Goal: Leave review/rating: Leave review/rating

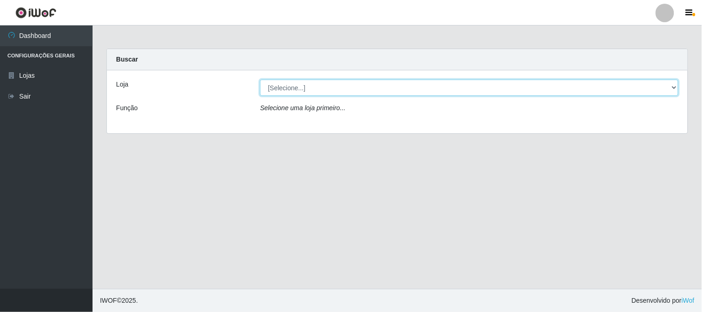
click at [673, 85] on select "[Selecione...] Casatudo BR" at bounding box center [469, 88] width 418 height 16
select select "197"
click at [260, 80] on select "[Selecione...] Casatudo BR" at bounding box center [469, 88] width 418 height 16
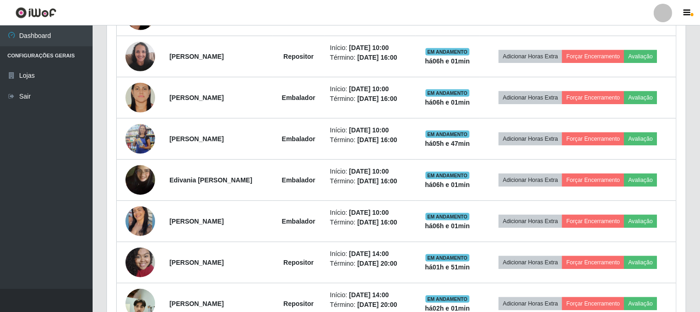
scroll to position [360, 0]
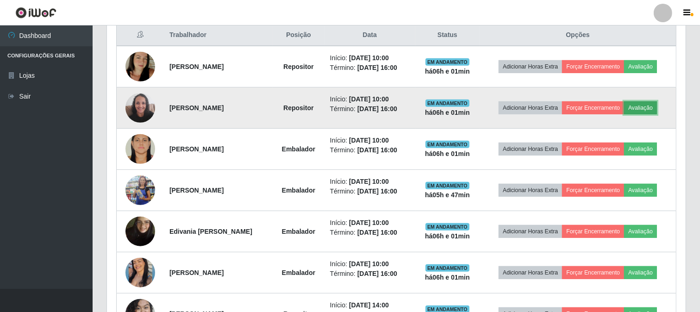
click at [643, 107] on button "Avaliação" at bounding box center [640, 107] width 33 height 13
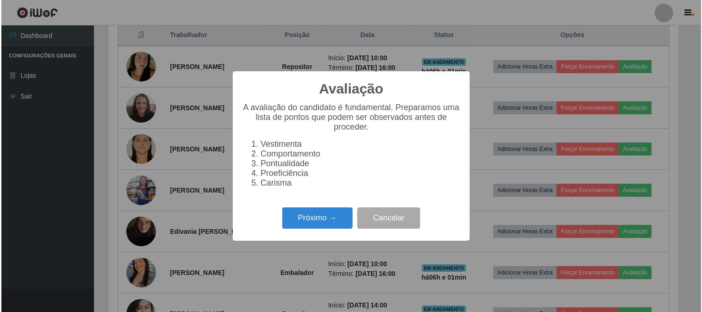
scroll to position [192, 573]
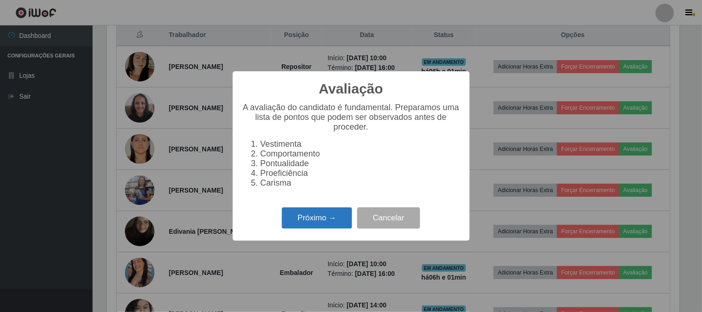
click at [315, 216] on button "Próximo →" at bounding box center [317, 218] width 70 height 22
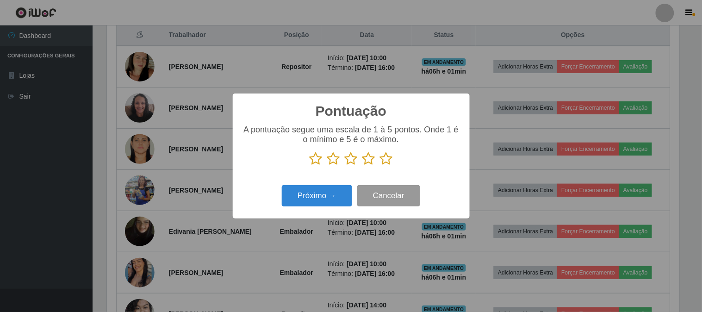
scroll to position [462739, 462358]
drag, startPoint x: 391, startPoint y: 158, endPoint x: 356, endPoint y: 179, distance: 40.3
click at [383, 161] on icon at bounding box center [386, 159] width 13 height 14
click at [380, 166] on input "radio" at bounding box center [380, 166] width 0 height 0
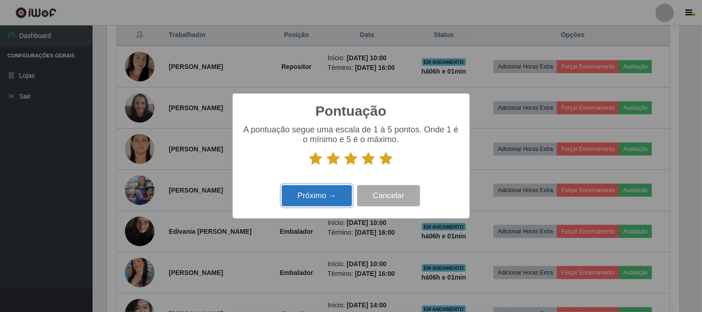
click at [345, 187] on button "Próximo →" at bounding box center [317, 196] width 70 height 22
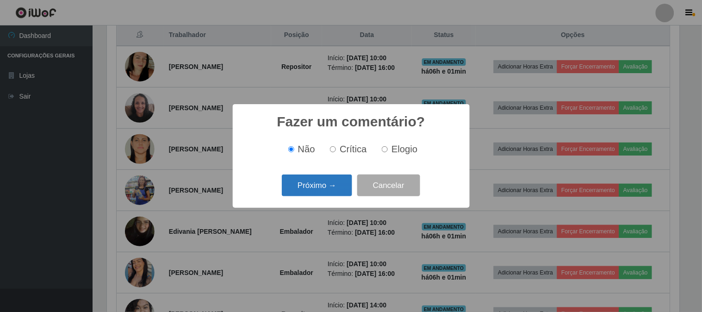
click at [347, 184] on button "Próximo →" at bounding box center [317, 186] width 70 height 22
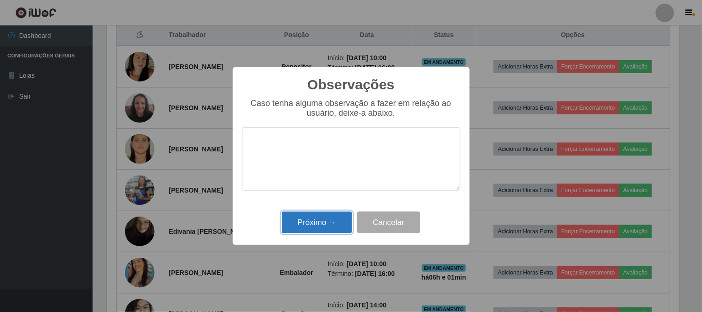
click at [341, 214] on button "Próximo →" at bounding box center [317, 223] width 70 height 22
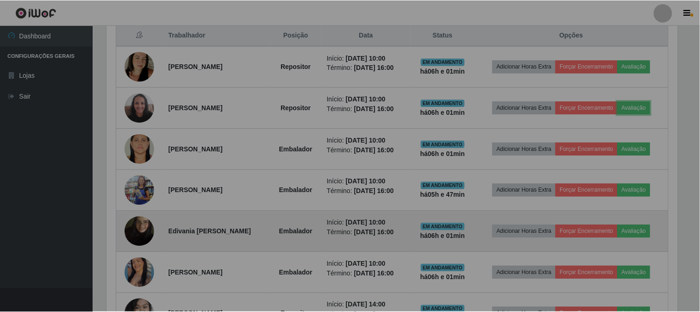
scroll to position [192, 579]
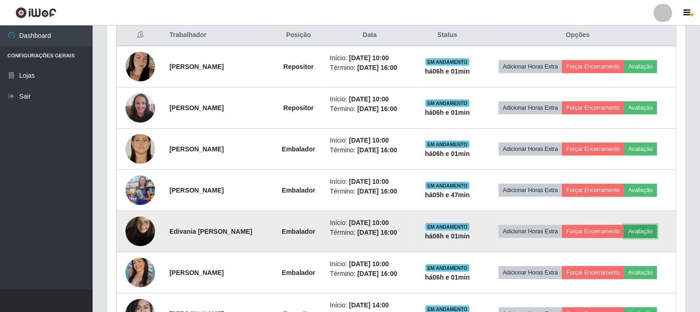
click at [651, 230] on button "Avaliação" at bounding box center [640, 231] width 33 height 13
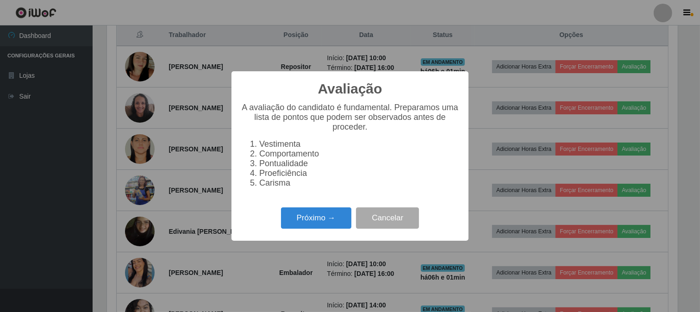
scroll to position [192, 573]
click at [401, 220] on button "Cancelar" at bounding box center [388, 218] width 63 height 22
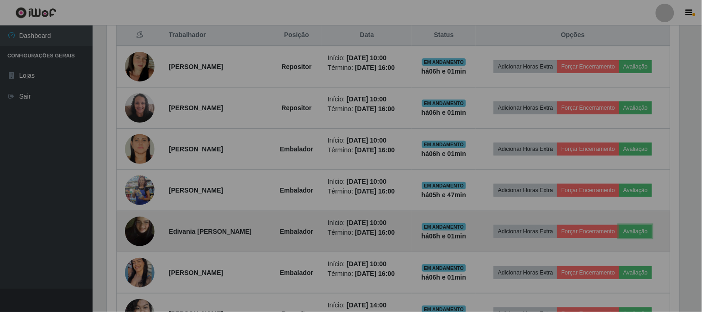
scroll to position [192, 579]
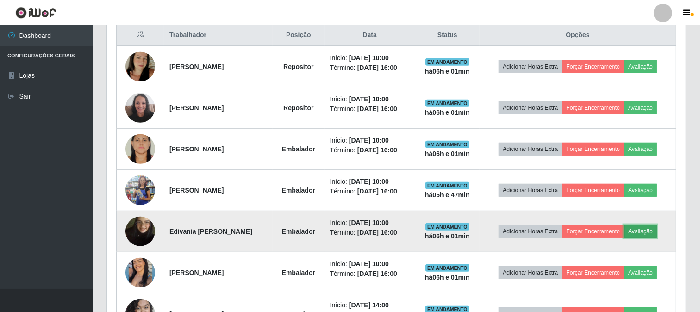
click at [648, 227] on button "Avaliação" at bounding box center [640, 231] width 33 height 13
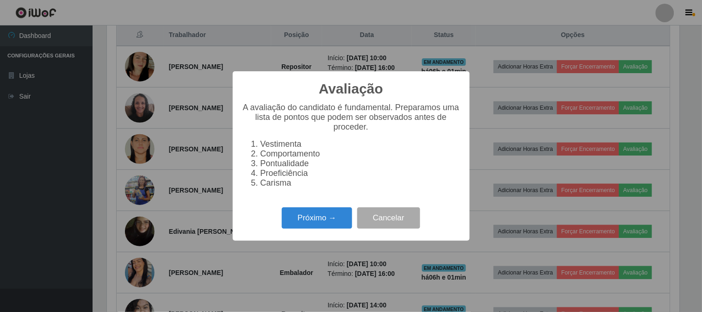
scroll to position [192, 573]
click at [299, 219] on button "Próximo →" at bounding box center [317, 218] width 70 height 22
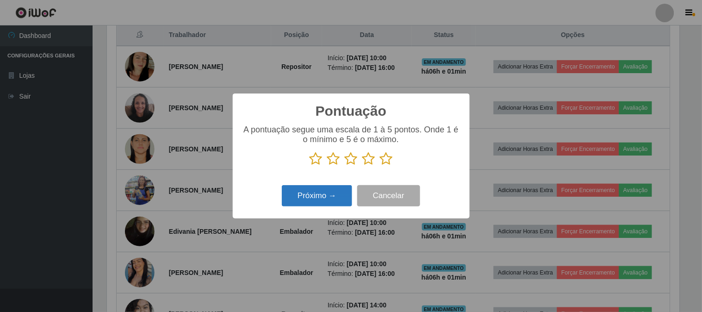
drag, startPoint x: 386, startPoint y: 160, endPoint x: 313, endPoint y: 192, distance: 79.6
click at [382, 163] on icon at bounding box center [386, 159] width 13 height 14
click at [380, 166] on input "radio" at bounding box center [380, 166] width 0 height 0
click at [313, 192] on button "Próximo →" at bounding box center [317, 196] width 70 height 22
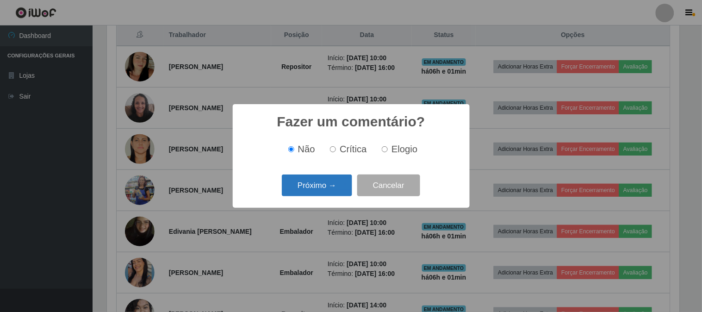
click at [313, 190] on button "Próximo →" at bounding box center [317, 186] width 70 height 22
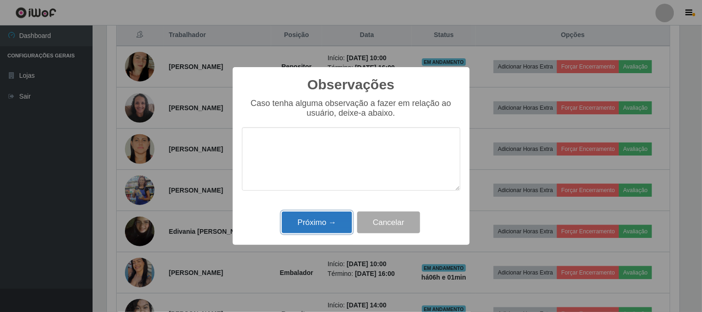
click at [320, 219] on button "Próximo →" at bounding box center [317, 223] width 70 height 22
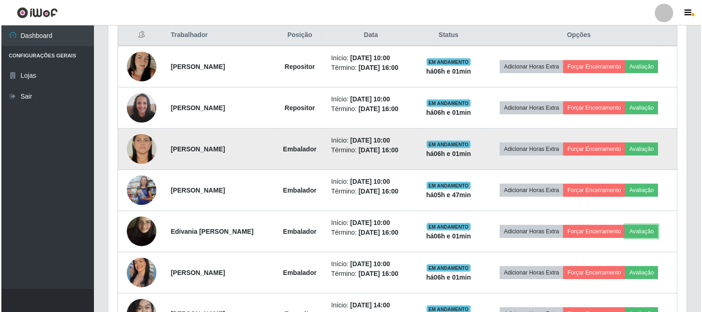
scroll to position [192, 579]
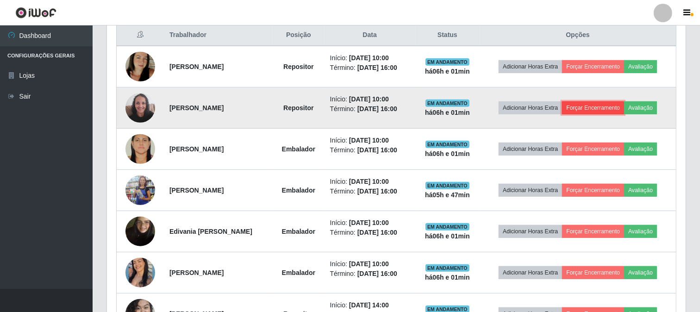
click at [594, 103] on button "Forçar Encerramento" at bounding box center [593, 107] width 62 height 13
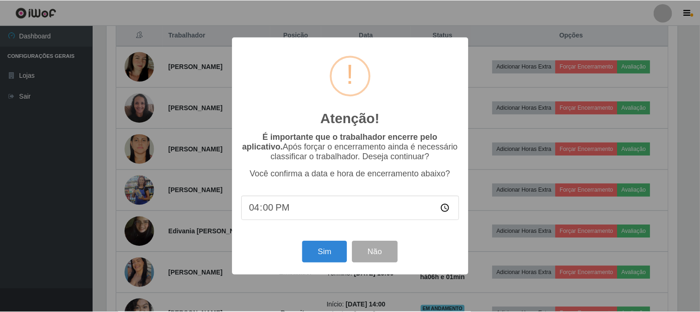
scroll to position [192, 573]
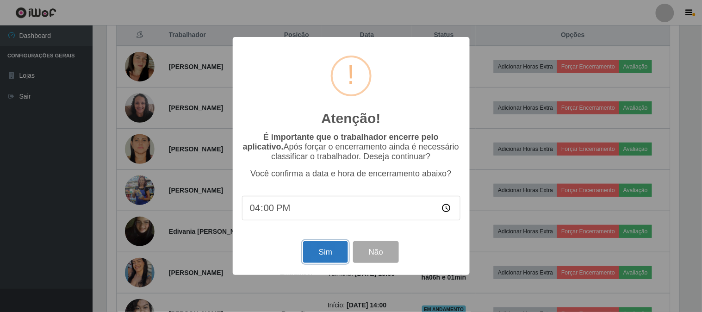
click at [320, 250] on button "Sim" at bounding box center [325, 252] width 45 height 22
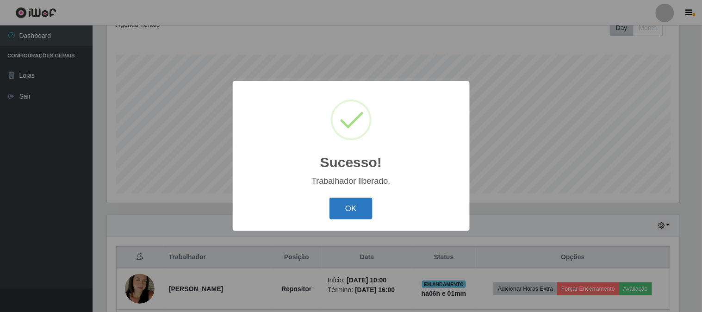
click at [366, 210] on button "OK" at bounding box center [351, 209] width 43 height 22
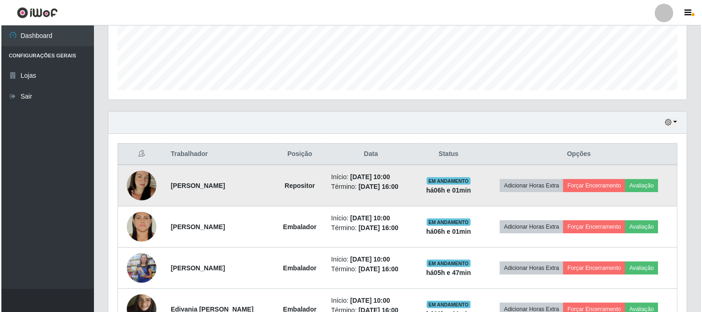
scroll to position [292, 0]
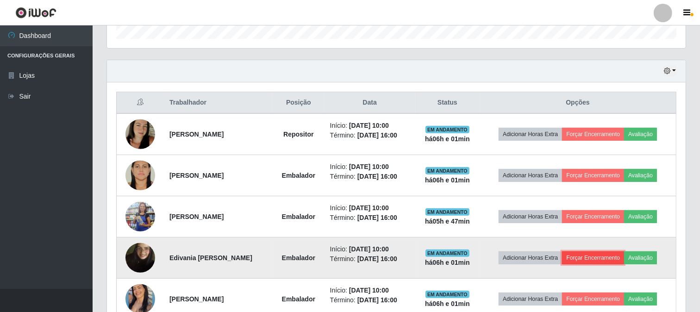
click at [581, 253] on button "Forçar Encerramento" at bounding box center [593, 257] width 62 height 13
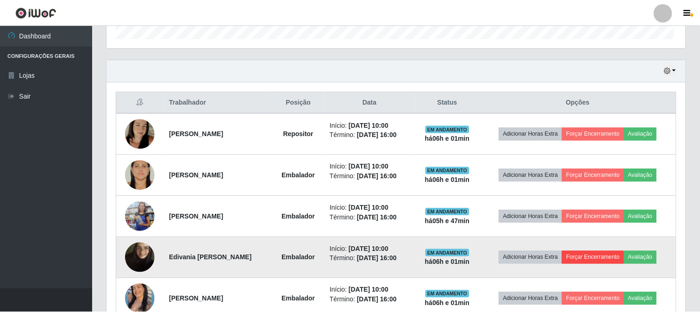
scroll to position [192, 573]
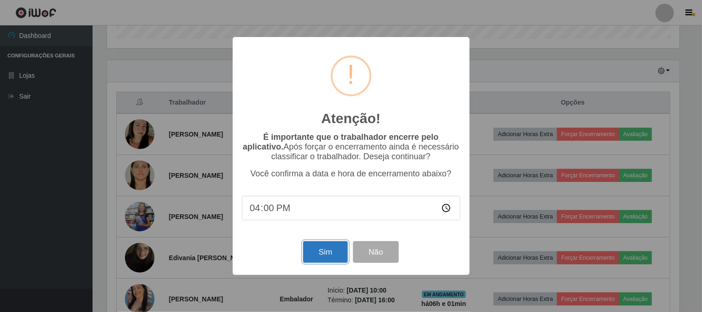
click at [317, 256] on button "Sim" at bounding box center [325, 252] width 45 height 22
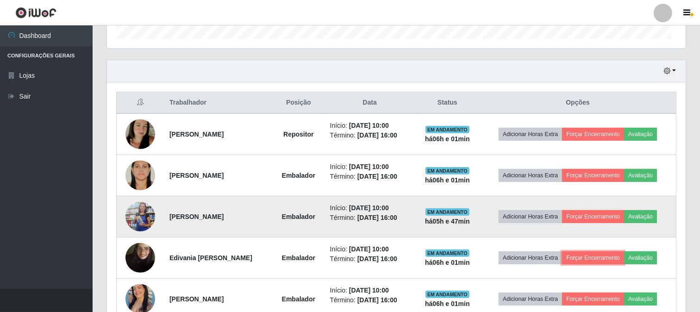
scroll to position [0, 0]
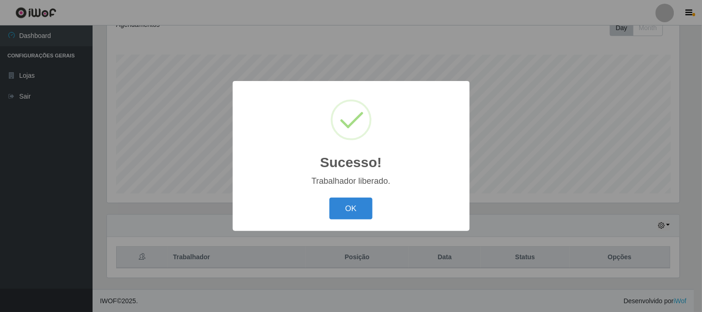
drag, startPoint x: 356, startPoint y: 210, endPoint x: 357, endPoint y: 187, distance: 23.2
click at [357, 209] on button "OK" at bounding box center [351, 209] width 43 height 22
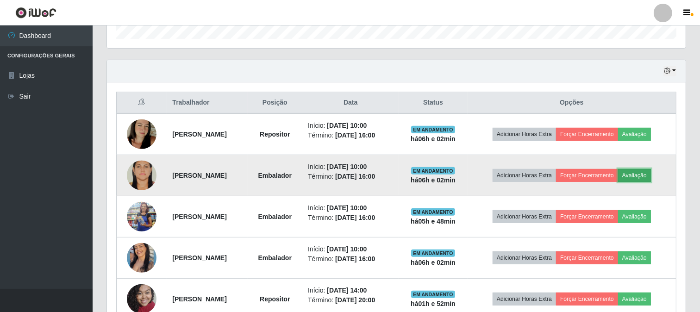
click at [651, 174] on button "Avaliação" at bounding box center [634, 175] width 33 height 13
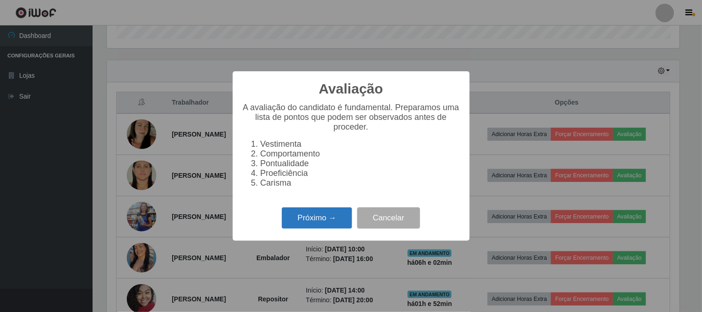
click at [338, 228] on button "Próximo →" at bounding box center [317, 218] width 70 height 22
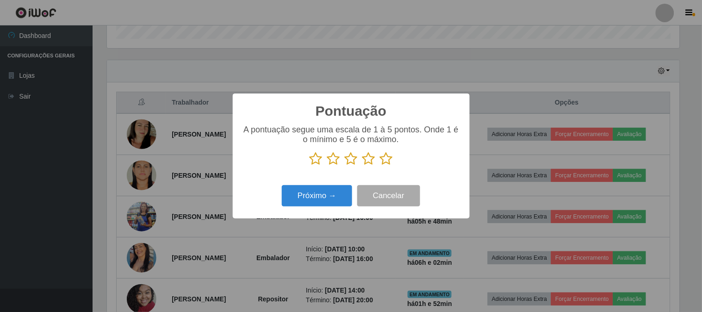
click at [385, 160] on icon at bounding box center [386, 159] width 13 height 14
click at [380, 166] on input "radio" at bounding box center [380, 166] width 0 height 0
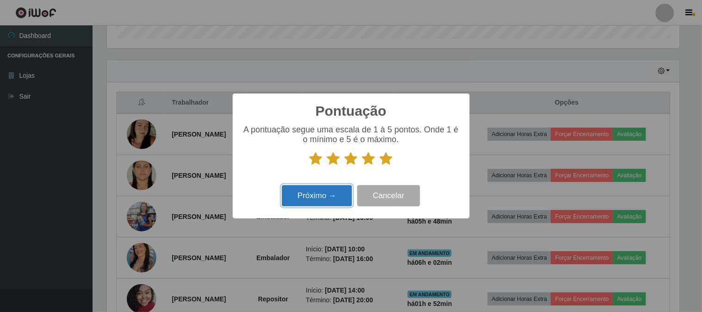
click at [332, 197] on button "Próximo →" at bounding box center [317, 196] width 70 height 22
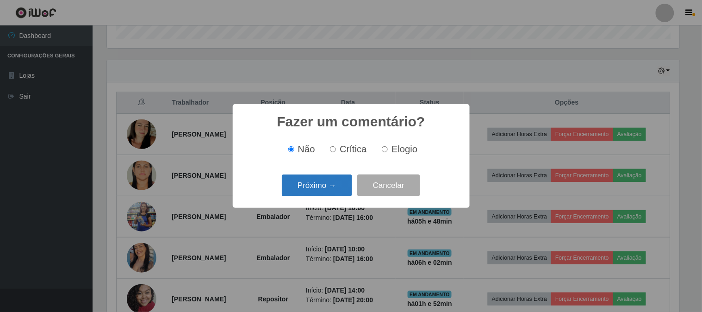
click at [330, 189] on button "Próximo →" at bounding box center [317, 186] width 70 height 22
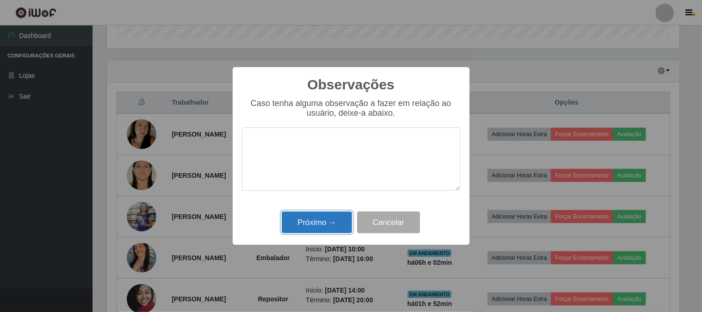
click at [316, 221] on button "Próximo →" at bounding box center [317, 223] width 70 height 22
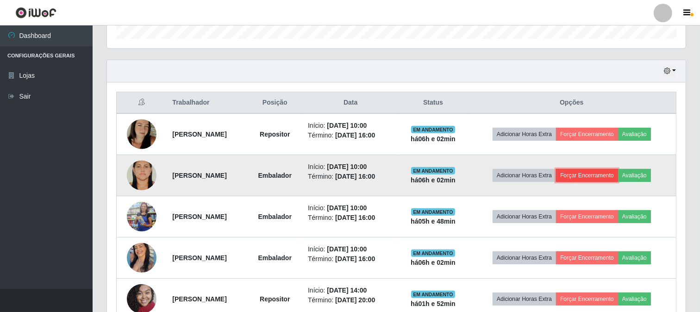
click at [610, 172] on button "Forçar Encerramento" at bounding box center [587, 175] width 62 height 13
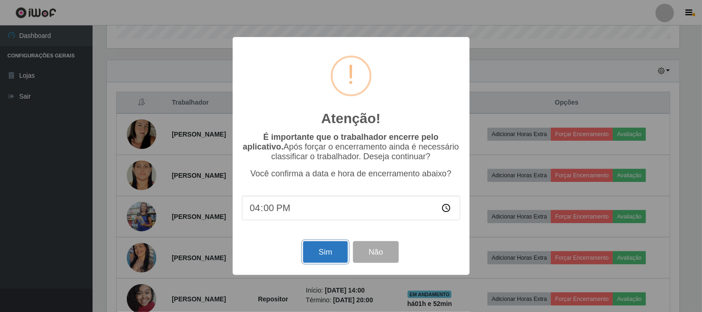
click at [328, 261] on button "Sim" at bounding box center [325, 252] width 45 height 22
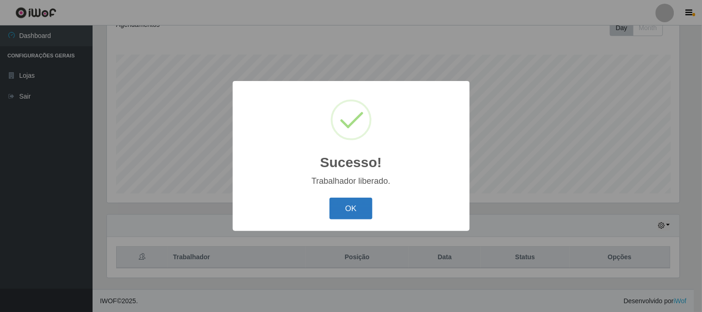
click at [343, 200] on button "OK" at bounding box center [351, 209] width 43 height 22
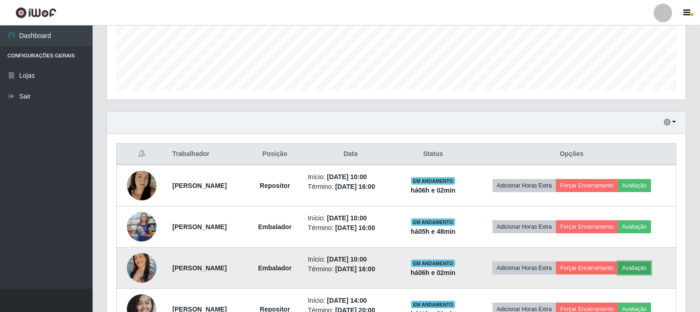
click at [646, 267] on button "Avaliação" at bounding box center [634, 268] width 33 height 13
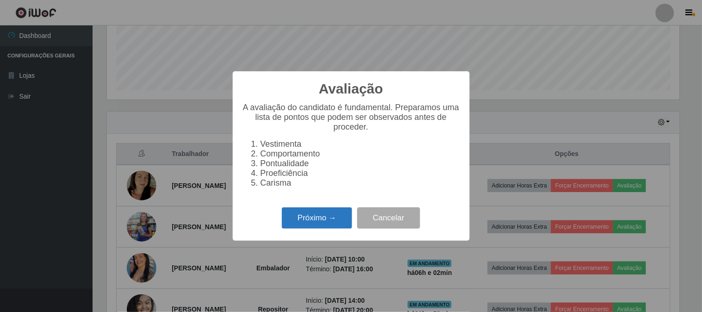
click at [332, 221] on button "Próximo →" at bounding box center [317, 218] width 70 height 22
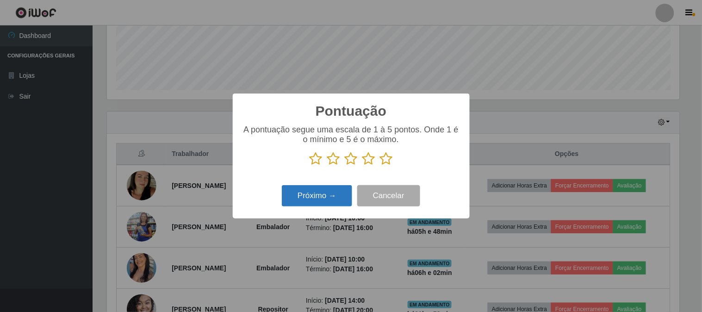
drag, startPoint x: 383, startPoint y: 158, endPoint x: 316, endPoint y: 187, distance: 72.8
click at [380, 158] on icon at bounding box center [386, 159] width 13 height 14
click at [380, 166] on input "radio" at bounding box center [380, 166] width 0 height 0
click at [345, 200] on button "Próximo →" at bounding box center [317, 196] width 70 height 22
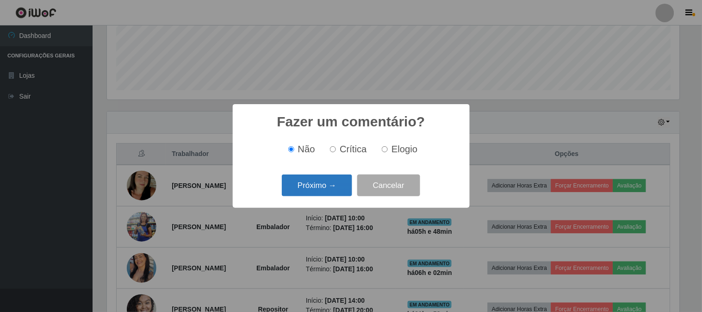
click at [339, 192] on button "Próximo →" at bounding box center [317, 186] width 70 height 22
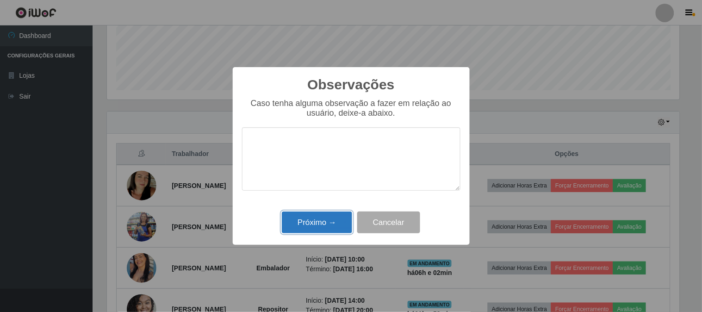
click at [333, 228] on button "Próximo →" at bounding box center [317, 223] width 70 height 22
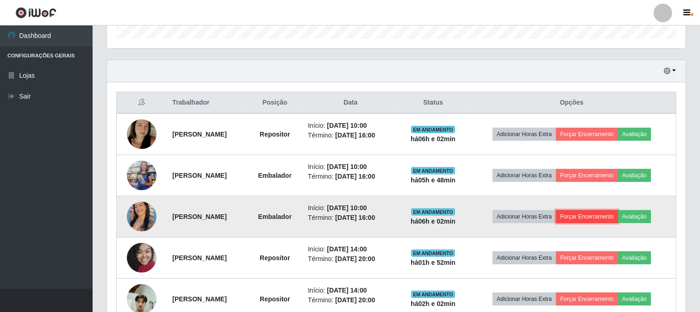
click at [598, 218] on button "Forçar Encerramento" at bounding box center [587, 216] width 62 height 13
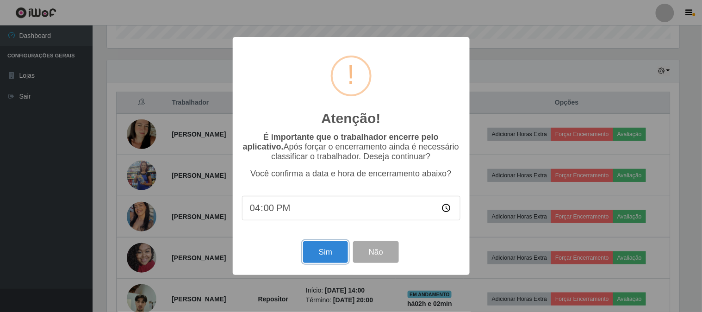
click at [321, 256] on button "Sim" at bounding box center [325, 252] width 45 height 22
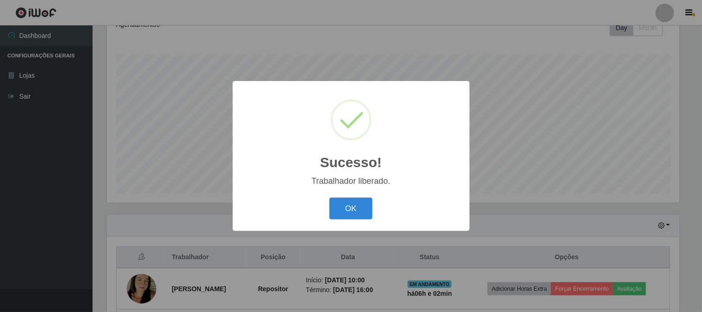
click at [354, 216] on button "OK" at bounding box center [351, 209] width 43 height 22
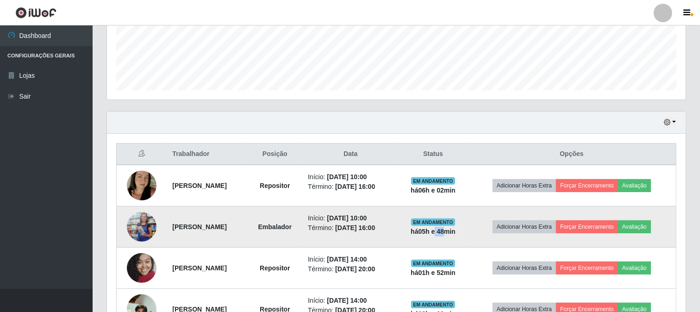
drag, startPoint x: 458, startPoint y: 231, endPoint x: 468, endPoint y: 233, distance: 9.4
click at [456, 233] on strong "há 05 h e 48 min" at bounding box center [433, 231] width 45 height 7
click at [647, 227] on button "Avaliação" at bounding box center [634, 226] width 33 height 13
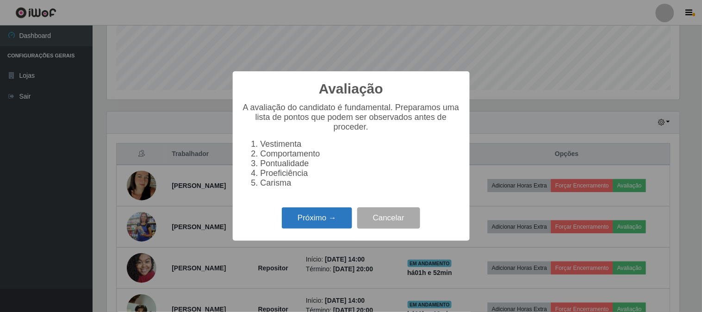
click at [322, 219] on button "Próximo →" at bounding box center [317, 218] width 70 height 22
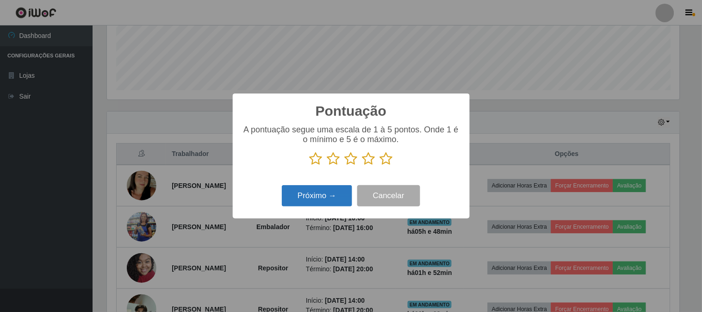
drag, startPoint x: 391, startPoint y: 159, endPoint x: 341, endPoint y: 190, distance: 58.8
click at [391, 159] on icon at bounding box center [386, 159] width 13 height 14
click at [380, 166] on input "radio" at bounding box center [380, 166] width 0 height 0
click at [325, 196] on button "Próximo →" at bounding box center [317, 196] width 70 height 22
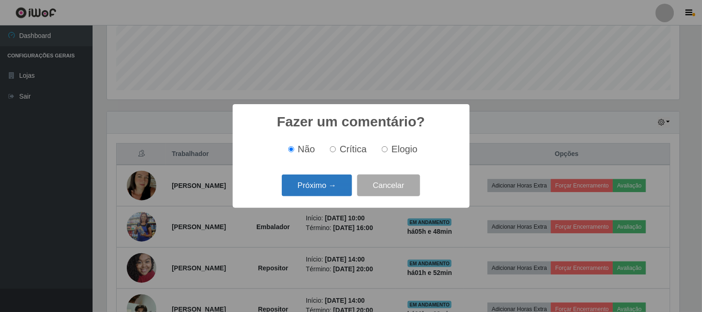
click at [321, 183] on button "Próximo →" at bounding box center [317, 186] width 70 height 22
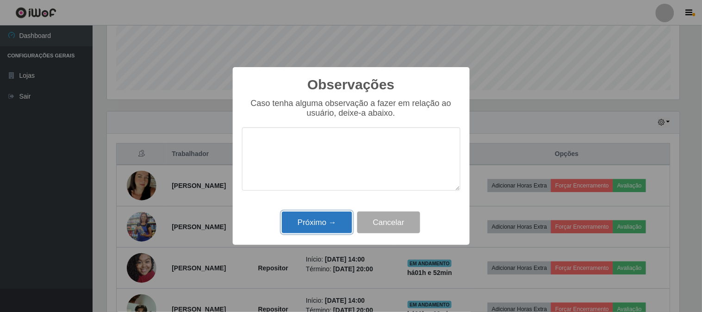
click at [339, 228] on button "Próximo →" at bounding box center [317, 223] width 70 height 22
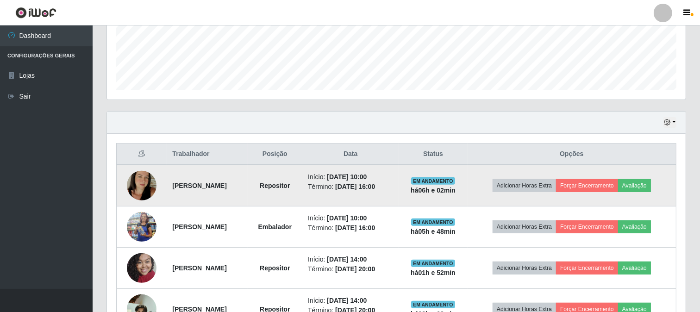
click at [141, 187] on img at bounding box center [142, 185] width 30 height 53
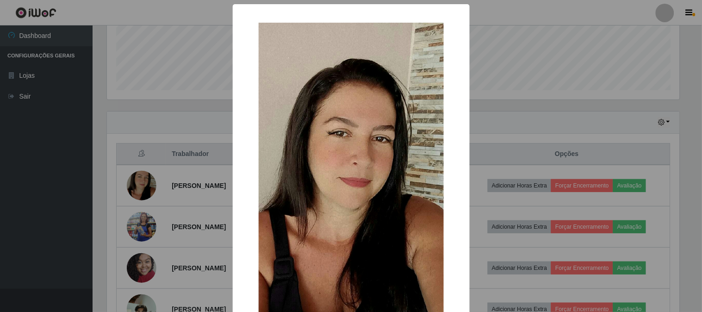
click at [566, 108] on div "× OK Cancel" at bounding box center [351, 156] width 702 height 312
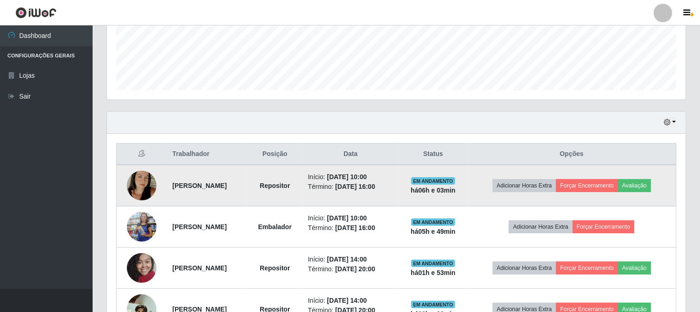
click at [147, 181] on img at bounding box center [142, 185] width 30 height 53
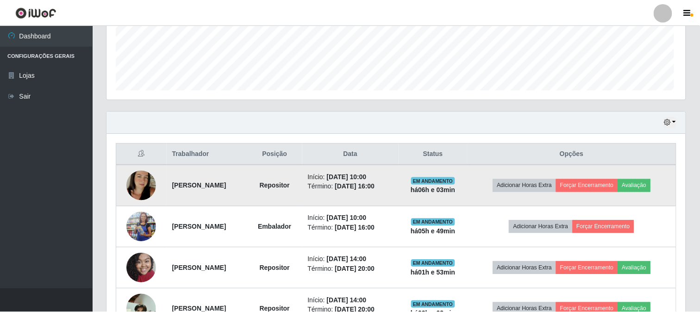
scroll to position [192, 573]
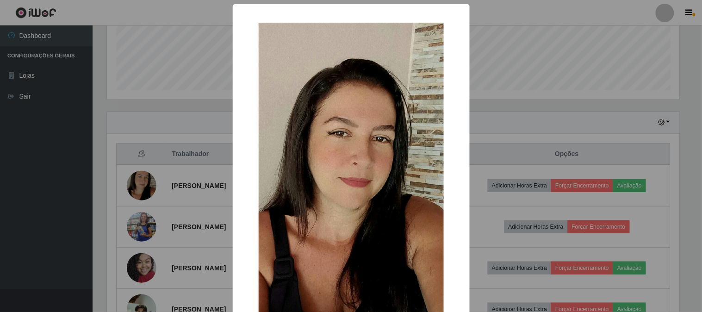
click at [526, 126] on div "× OK Cancel" at bounding box center [351, 156] width 702 height 312
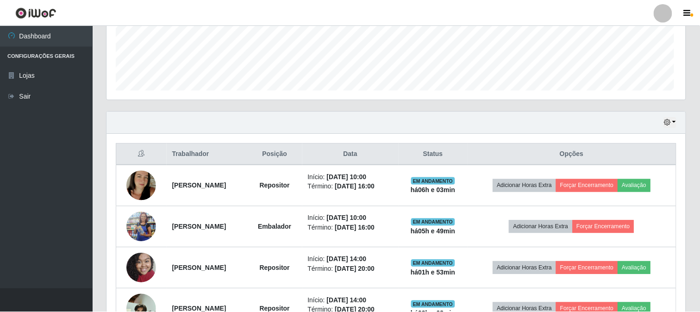
scroll to position [192, 579]
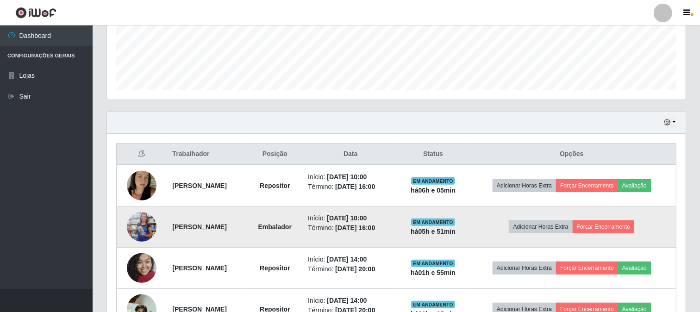
click at [131, 230] on img at bounding box center [142, 227] width 30 height 68
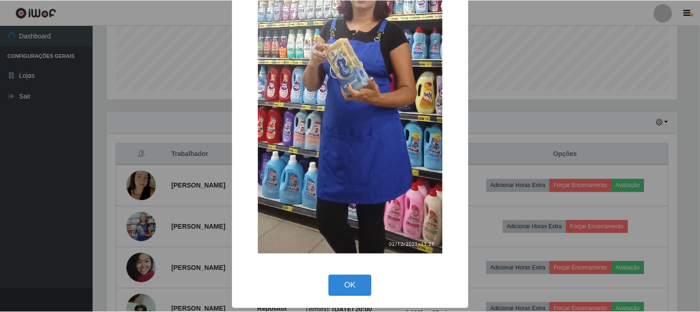
scroll to position [37, 0]
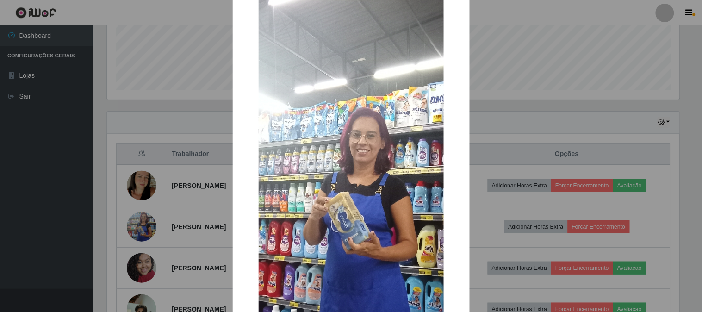
click at [535, 62] on div "× OK Cancel" at bounding box center [351, 156] width 702 height 312
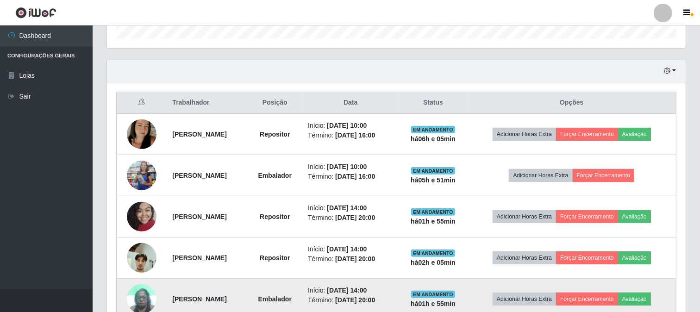
scroll to position [343, 0]
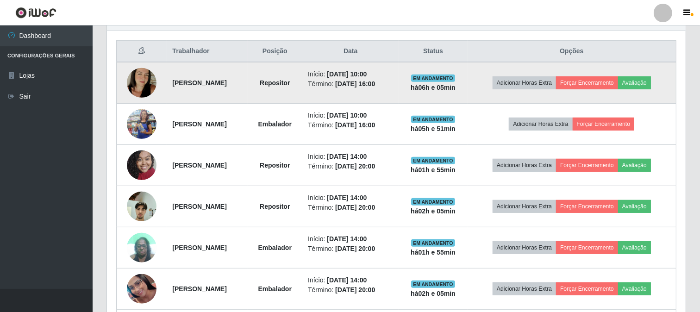
click at [132, 83] on img at bounding box center [142, 82] width 30 height 53
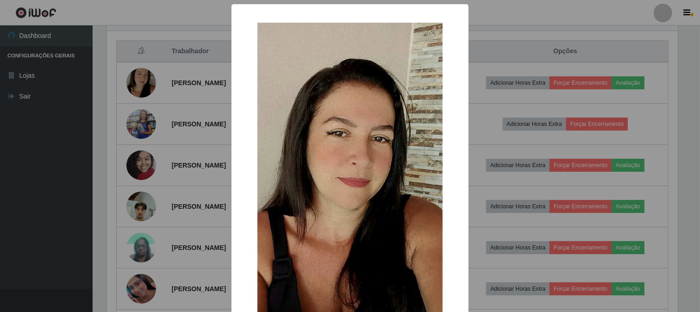
scroll to position [192, 573]
drag, startPoint x: 512, startPoint y: 135, endPoint x: 290, endPoint y: 154, distance: 222.6
click at [499, 143] on div "× OK Cancel" at bounding box center [351, 156] width 702 height 312
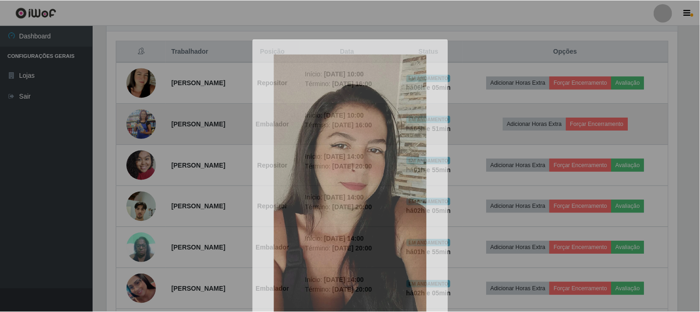
scroll to position [192, 579]
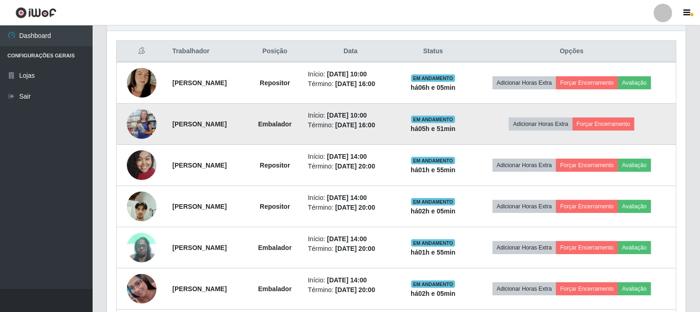
click at [141, 131] on img at bounding box center [142, 124] width 30 height 68
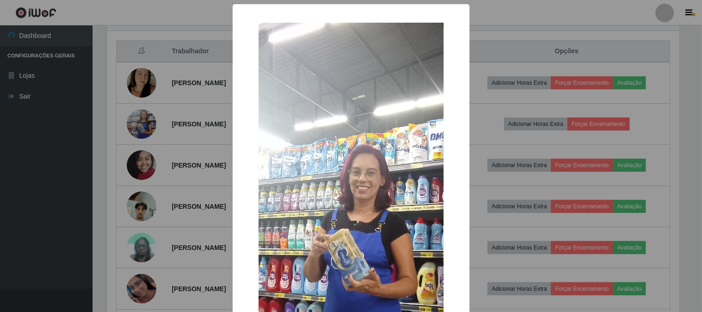
click at [529, 122] on div "× OK Cancel" at bounding box center [351, 156] width 702 height 312
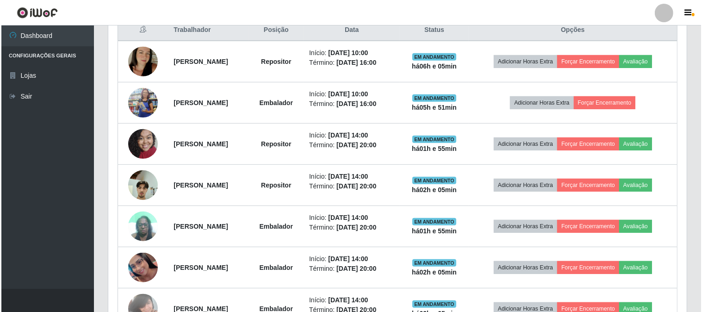
scroll to position [313, 0]
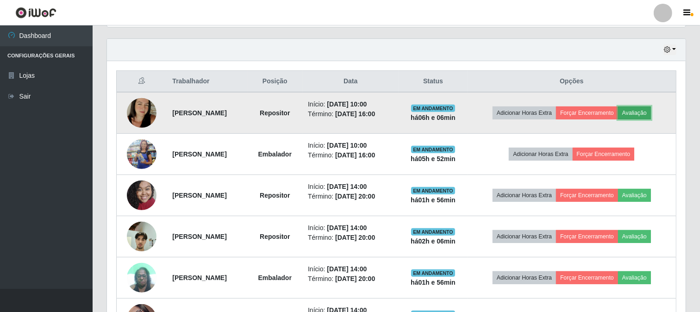
click at [651, 113] on button "Avaliação" at bounding box center [634, 112] width 33 height 13
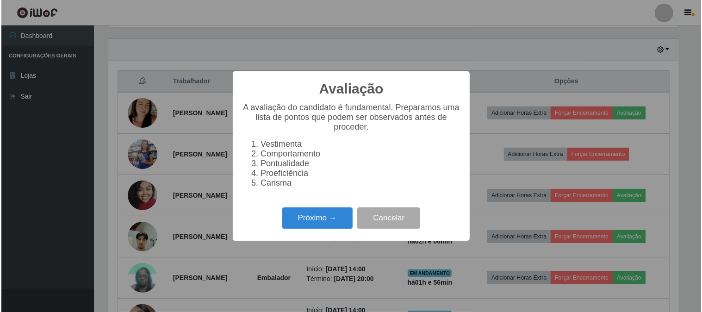
scroll to position [192, 573]
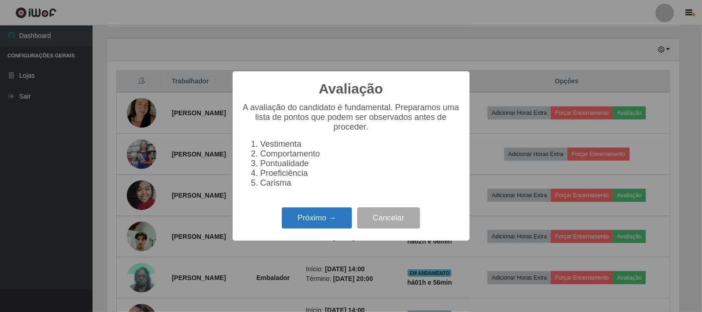
click at [293, 227] on button "Próximo →" at bounding box center [317, 218] width 70 height 22
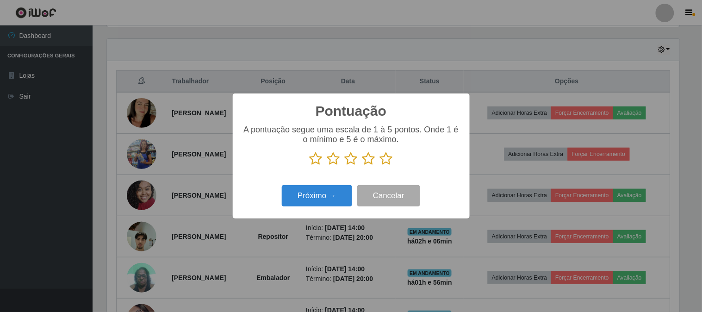
click at [382, 159] on icon at bounding box center [386, 159] width 13 height 14
click at [380, 166] on input "radio" at bounding box center [380, 166] width 0 height 0
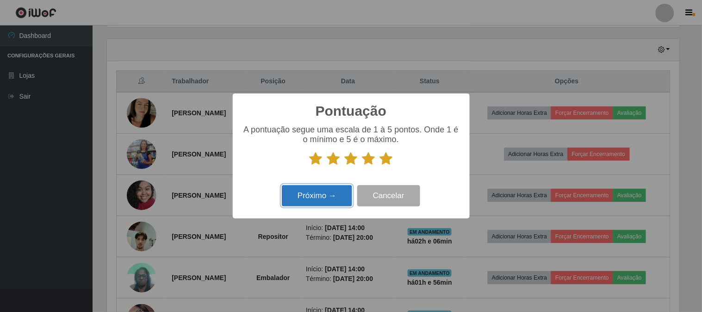
click at [330, 199] on button "Próximo →" at bounding box center [317, 196] width 70 height 22
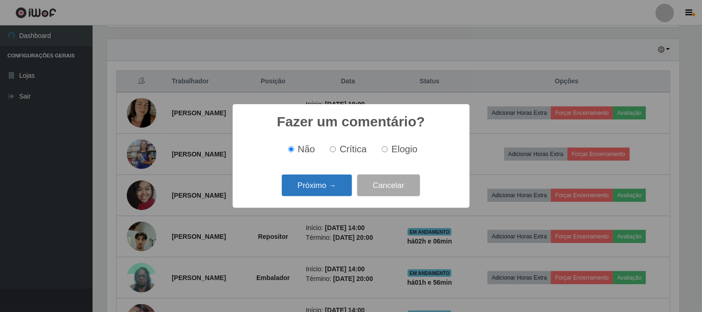
click at [308, 188] on button "Próximo →" at bounding box center [317, 186] width 70 height 22
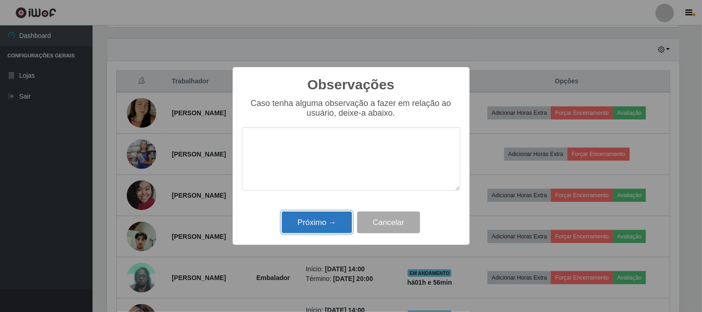
click at [326, 225] on button "Próximo →" at bounding box center [317, 223] width 70 height 22
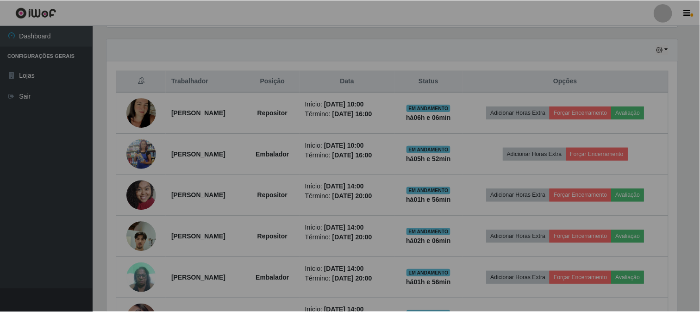
scroll to position [192, 579]
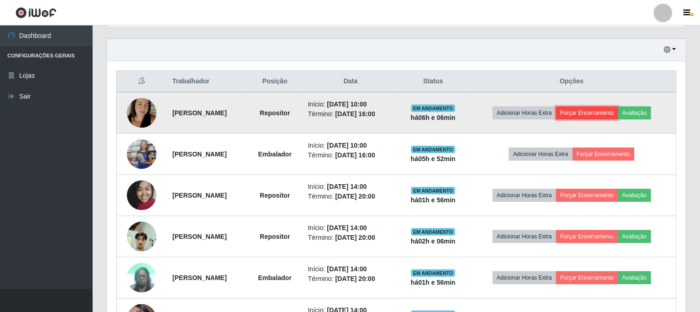
click at [597, 114] on button "Forçar Encerramento" at bounding box center [587, 112] width 62 height 13
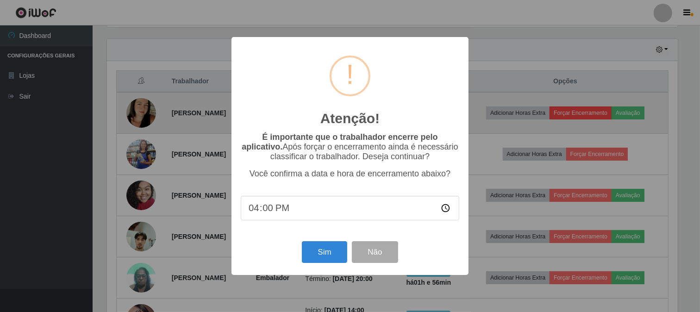
scroll to position [192, 573]
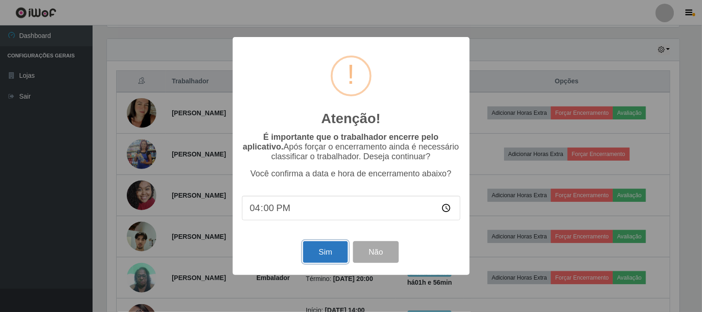
click at [325, 255] on button "Sim" at bounding box center [325, 252] width 45 height 22
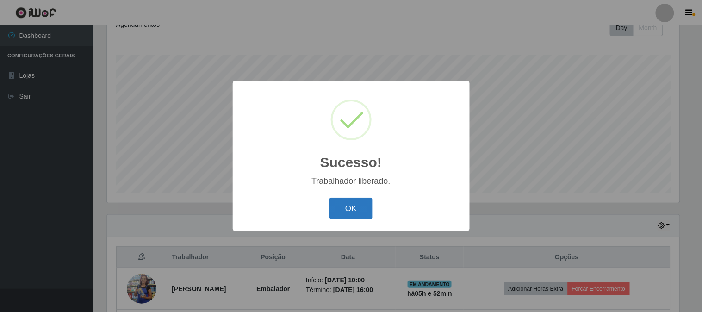
drag, startPoint x: 362, startPoint y: 205, endPoint x: 362, endPoint y: 212, distance: 6.5
click at [362, 212] on button "OK" at bounding box center [351, 209] width 43 height 22
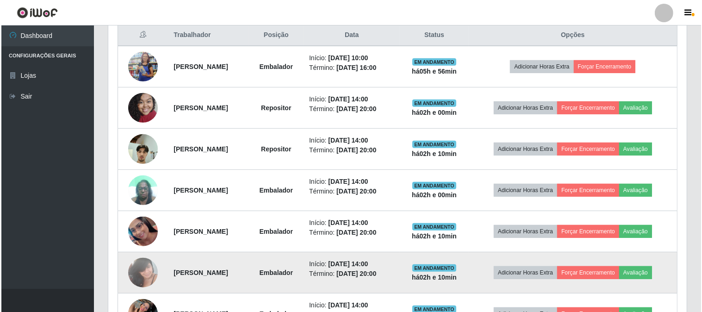
scroll to position [427, 0]
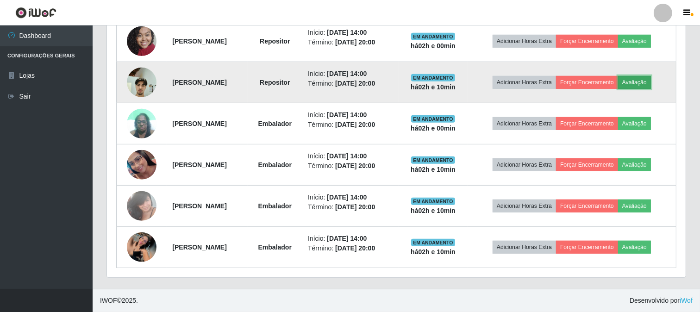
click at [633, 84] on button "Avaliação" at bounding box center [634, 82] width 33 height 13
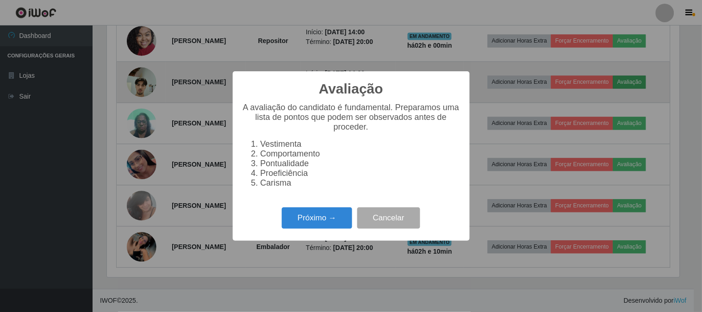
scroll to position [192, 573]
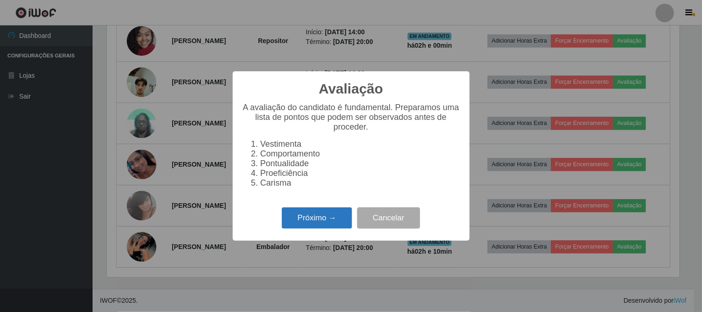
click at [304, 219] on button "Próximo →" at bounding box center [317, 218] width 70 height 22
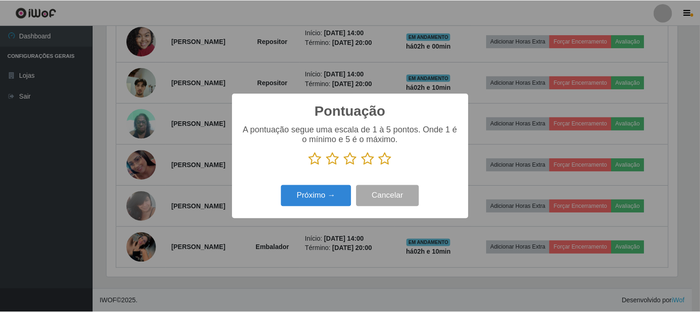
scroll to position [462739, 462358]
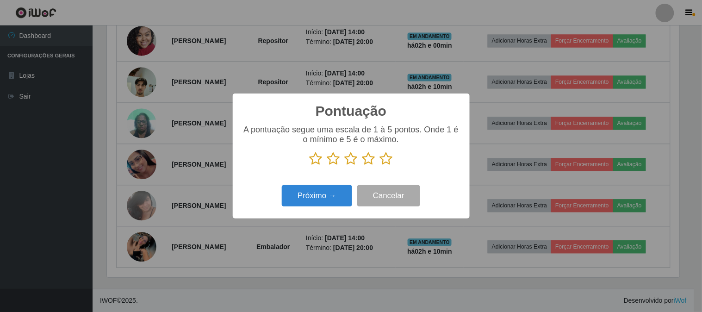
click at [318, 161] on icon at bounding box center [316, 159] width 13 height 14
click at [310, 166] on input "radio" at bounding box center [310, 166] width 0 height 0
click at [378, 201] on button "Cancelar" at bounding box center [388, 196] width 63 height 22
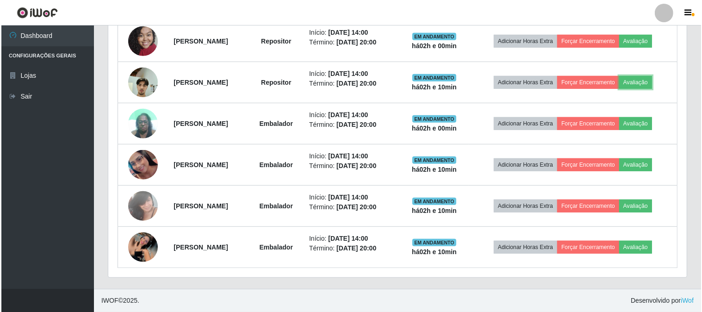
scroll to position [192, 579]
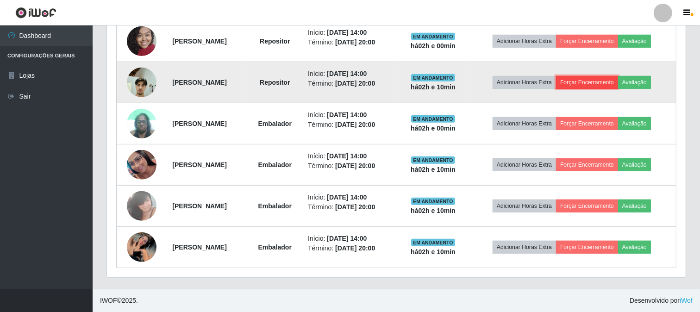
click at [599, 81] on button "Forçar Encerramento" at bounding box center [587, 82] width 62 height 13
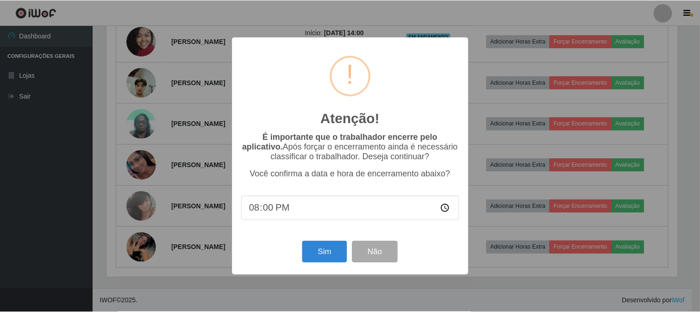
scroll to position [192, 573]
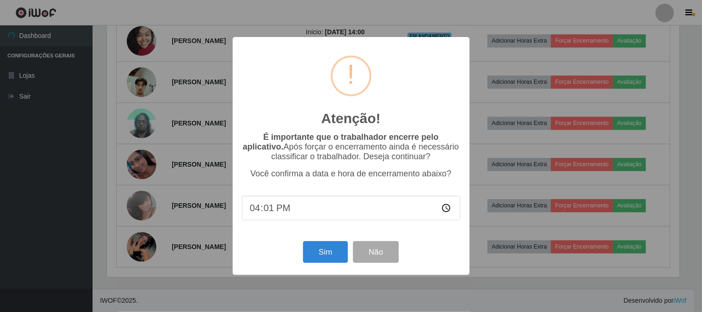
type input "16:11"
click at [314, 257] on button "Sim" at bounding box center [325, 252] width 45 height 22
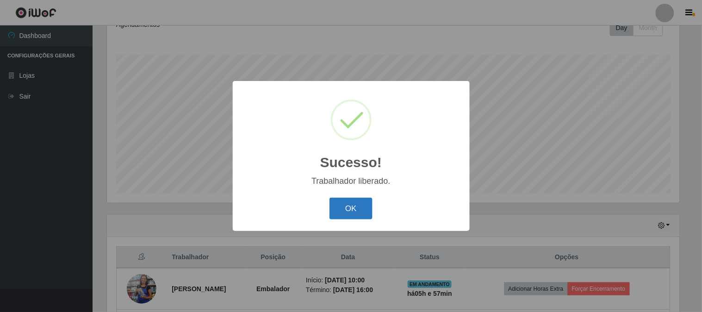
drag, startPoint x: 348, startPoint y: 200, endPoint x: 344, endPoint y: 210, distance: 10.4
click at [348, 201] on button "OK" at bounding box center [351, 209] width 43 height 22
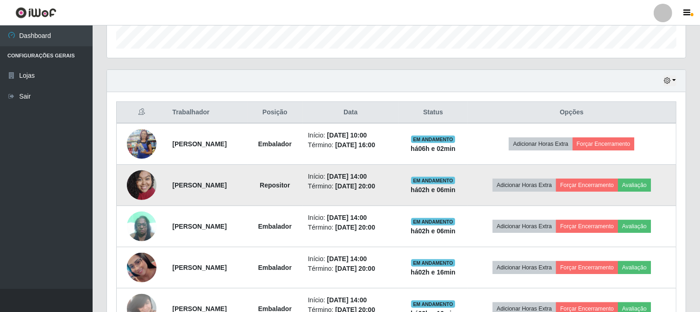
scroll to position [334, 0]
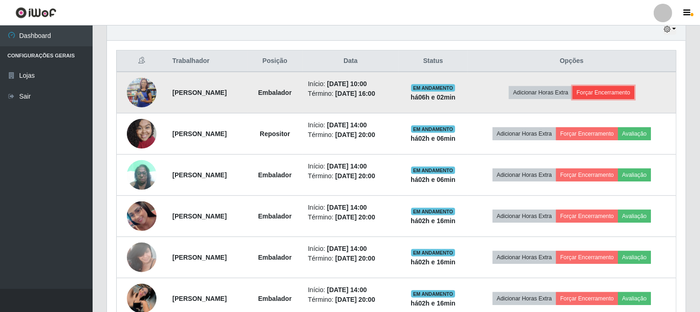
click at [602, 95] on button "Forçar Encerramento" at bounding box center [604, 92] width 62 height 13
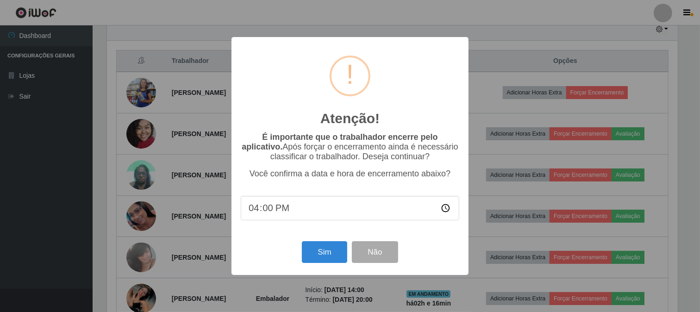
scroll to position [192, 573]
click at [338, 260] on button "Sim" at bounding box center [325, 252] width 45 height 22
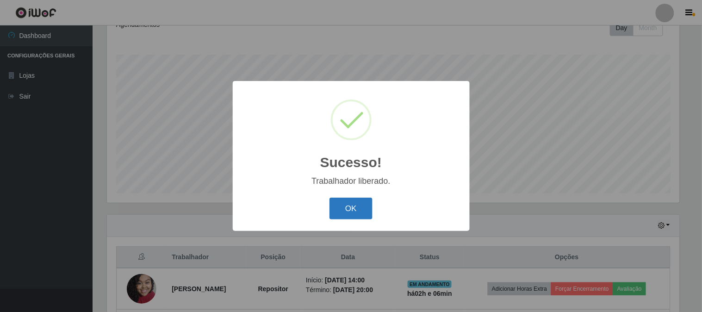
click at [344, 211] on button "OK" at bounding box center [351, 209] width 43 height 22
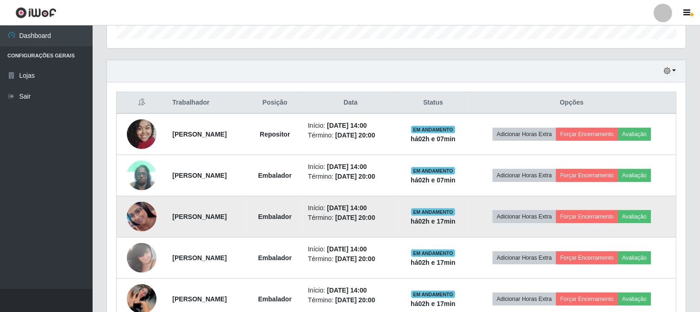
scroll to position [344, 0]
